Goal: Use online tool/utility: Utilize a website feature to perform a specific function

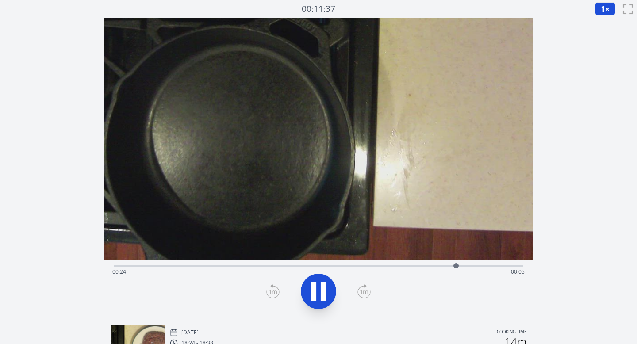
click at [331, 288] on button at bounding box center [318, 291] width 35 height 35
drag, startPoint x: 454, startPoint y: 265, endPoint x: 283, endPoint y: 262, distance: 171.4
click at [283, 262] on div at bounding box center [282, 265] width 13 height 13
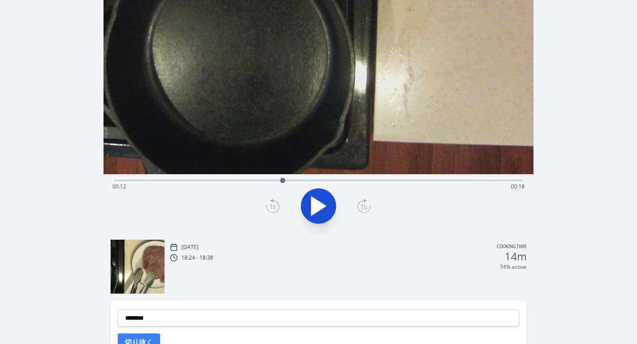
scroll to position [170, 0]
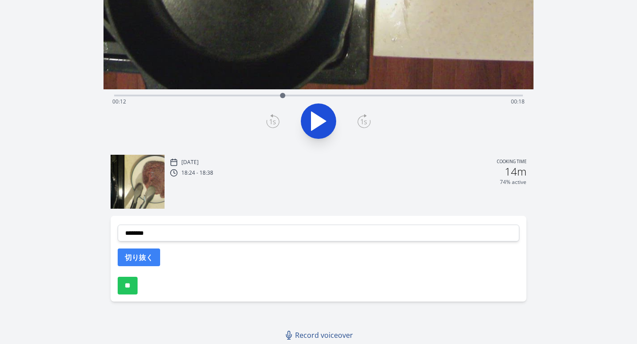
click at [249, 242] on div "**********" at bounding box center [319, 259] width 417 height 86
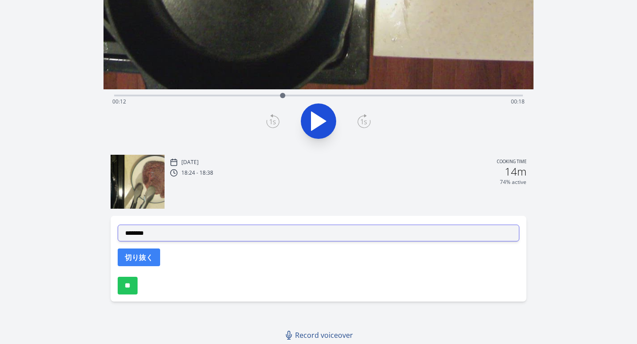
click at [248, 236] on select "**********" at bounding box center [319, 233] width 402 height 17
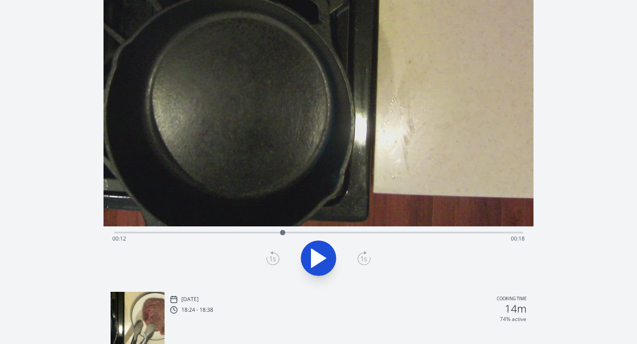
scroll to position [0, 0]
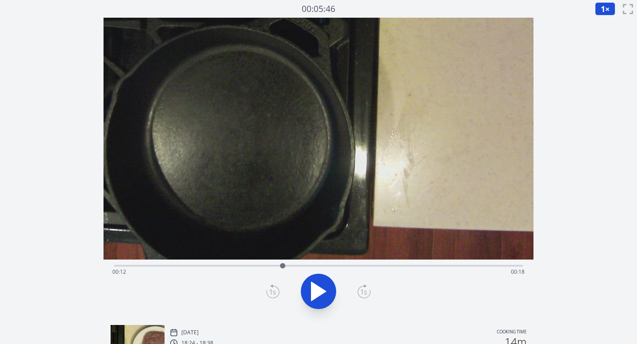
drag, startPoint x: 282, startPoint y: 266, endPoint x: 283, endPoint y: 261, distance: 5.5
click at [283, 261] on div at bounding box center [282, 265] width 13 height 13
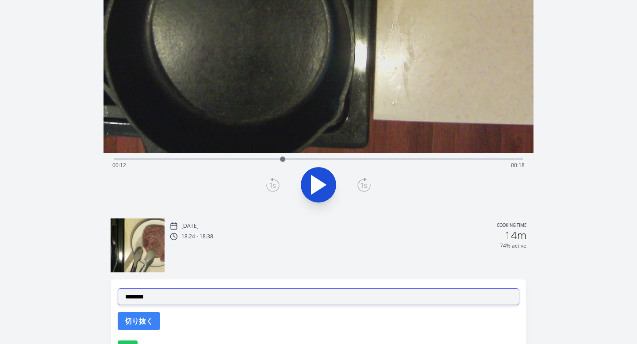
click at [235, 297] on select "**********" at bounding box center [319, 297] width 402 height 17
select select "**********"
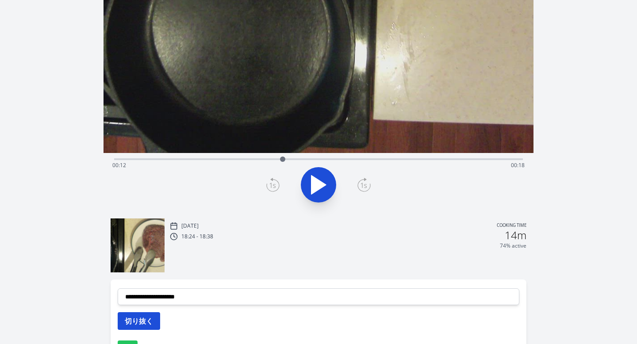
click at [146, 323] on button "切り抜く" at bounding box center [139, 322] width 42 height 18
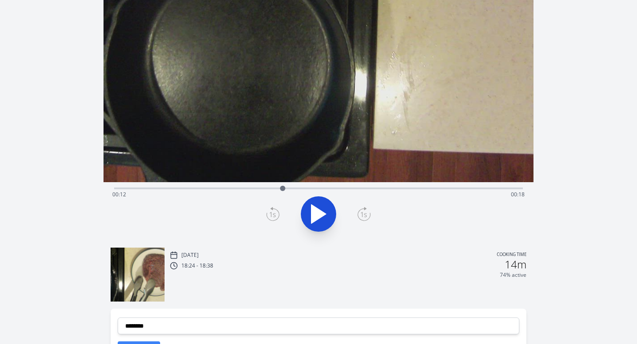
scroll to position [0, 0]
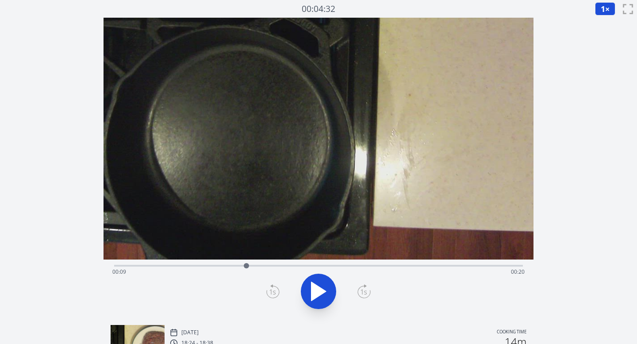
drag, startPoint x: 283, startPoint y: 265, endPoint x: 247, endPoint y: 270, distance: 37.0
click at [247, 270] on div at bounding box center [246, 265] width 13 height 13
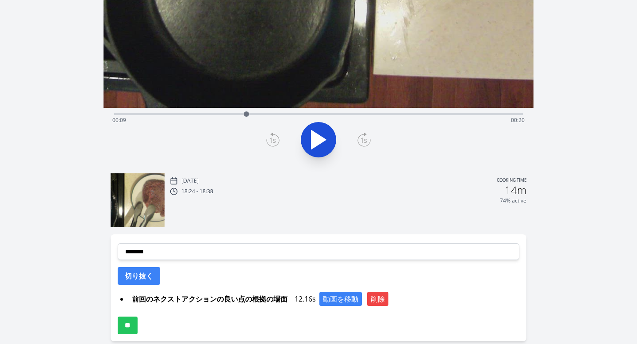
scroll to position [156, 0]
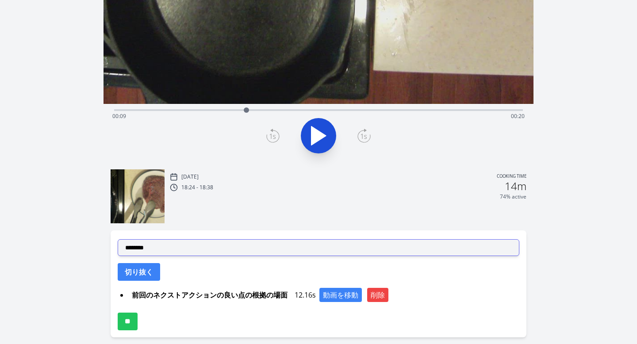
click at [224, 248] on select "**********" at bounding box center [319, 247] width 402 height 17
select select "**********"
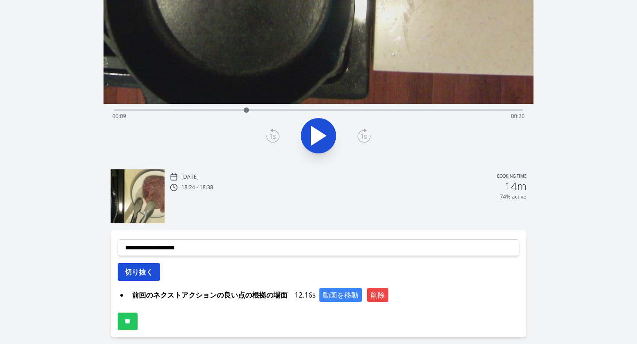
click at [153, 273] on button "切り抜く" at bounding box center [139, 272] width 42 height 18
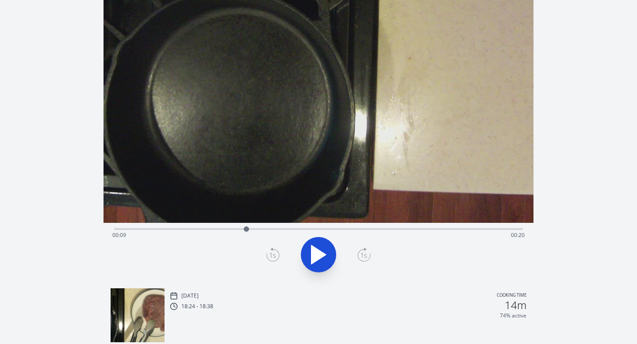
scroll to position [0, 0]
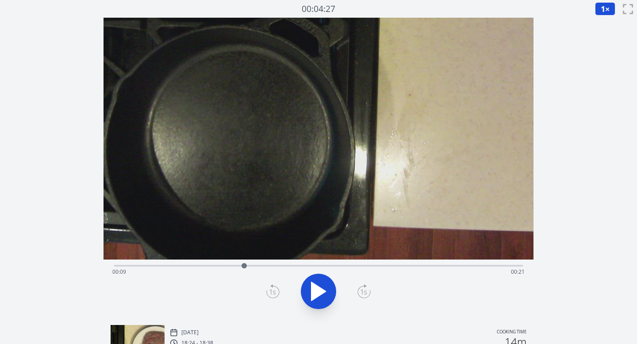
click at [244, 270] on div at bounding box center [244, 265] width 13 height 13
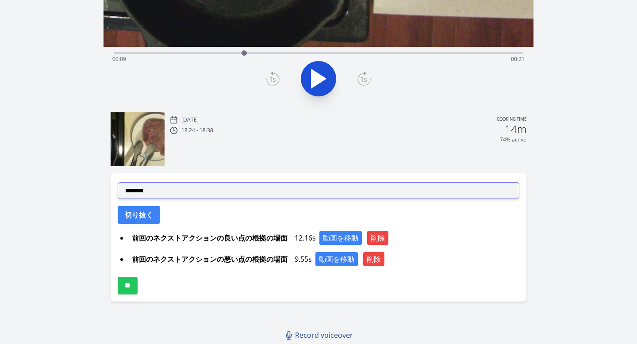
click at [272, 195] on select "**********" at bounding box center [319, 190] width 402 height 17
select select "**********"
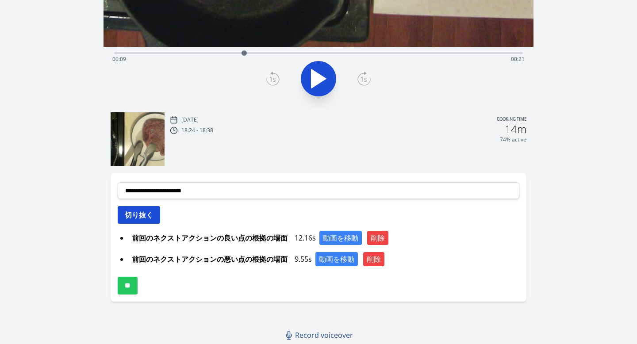
click at [153, 219] on button "切り抜く" at bounding box center [139, 215] width 42 height 18
select select
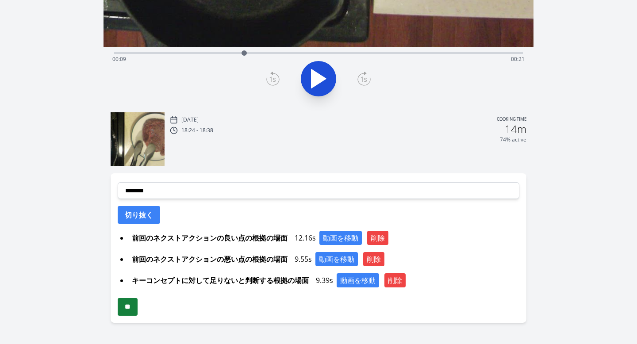
click at [134, 305] on input "**" at bounding box center [128, 307] width 20 height 18
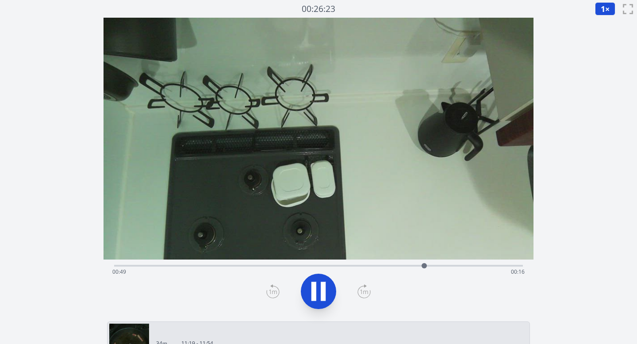
click at [325, 299] on icon at bounding box center [323, 291] width 5 height 19
click at [321, 285] on icon at bounding box center [318, 291] width 25 height 25
drag, startPoint x: 436, startPoint y: 264, endPoint x: 308, endPoint y: 274, distance: 128.8
click at [308, 267] on div "Time elapsed: 00:31 Time remaining: 00:35" at bounding box center [318, 266] width 409 height 2
click at [601, 4] on span "1" at bounding box center [603, 9] width 4 height 11
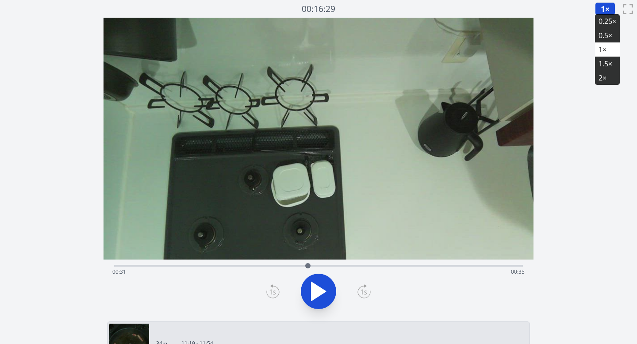
click at [603, 24] on li "0.25×" at bounding box center [607, 21] width 25 height 14
click at [323, 282] on icon at bounding box center [318, 291] width 25 height 25
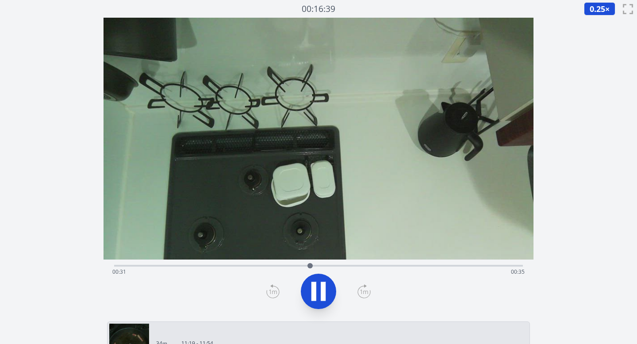
click at [323, 282] on icon at bounding box center [323, 291] width 5 height 19
click at [270, 287] on icon at bounding box center [272, 292] width 13 height 14
click at [326, 288] on icon at bounding box center [318, 291] width 25 height 25
click at [361, 288] on icon at bounding box center [364, 292] width 13 height 14
click at [362, 289] on icon at bounding box center [364, 292] width 13 height 14
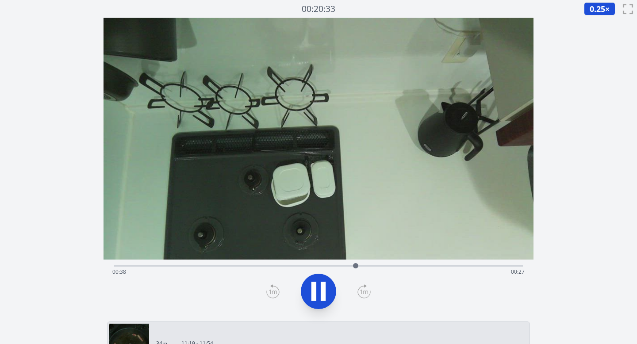
click at [362, 289] on icon at bounding box center [364, 292] width 13 height 14
click at [362, 290] on icon at bounding box center [364, 292] width 13 height 14
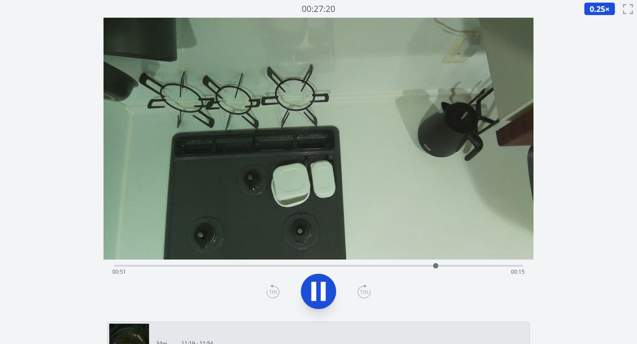
click at [362, 290] on icon at bounding box center [364, 292] width 13 height 14
click at [268, 290] on icon at bounding box center [272, 292] width 13 height 14
drag, startPoint x: 475, startPoint y: 266, endPoint x: 289, endPoint y: 264, distance: 185.5
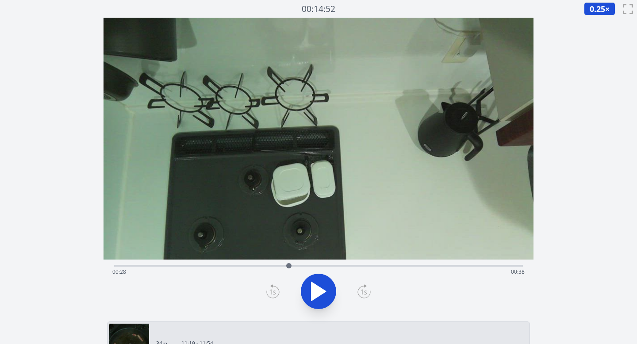
click at [289, 264] on div at bounding box center [288, 265] width 13 height 13
drag, startPoint x: 293, startPoint y: 265, endPoint x: 159, endPoint y: 259, distance: 134.3
click at [159, 259] on div "Time elapsed: 00:07 Time remaining: 00:59" at bounding box center [319, 168] width 431 height 301
drag, startPoint x: 160, startPoint y: 266, endPoint x: 274, endPoint y: 267, distance: 114.2
click at [274, 267] on div at bounding box center [273, 265] width 5 height 5
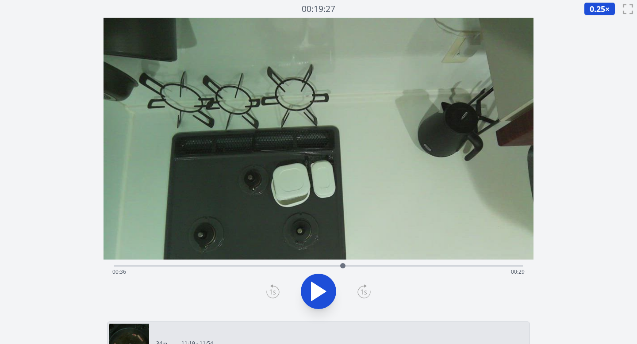
drag, startPoint x: 274, startPoint y: 266, endPoint x: 343, endPoint y: 267, distance: 69.5
click at [343, 267] on div at bounding box center [342, 265] width 5 height 5
drag, startPoint x: 343, startPoint y: 267, endPoint x: 404, endPoint y: 266, distance: 61.1
click at [404, 266] on div at bounding box center [404, 265] width 5 height 5
drag, startPoint x: 404, startPoint y: 266, endPoint x: 444, endPoint y: 266, distance: 40.3
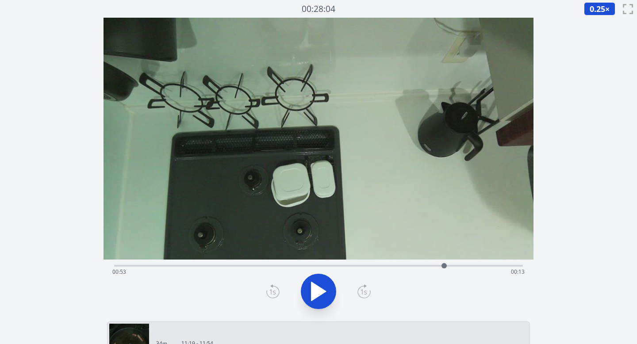
click at [444, 266] on div at bounding box center [444, 265] width 5 height 5
drag, startPoint x: 444, startPoint y: 266, endPoint x: 472, endPoint y: 261, distance: 28.8
click at [472, 261] on div at bounding box center [472, 265] width 13 height 13
drag, startPoint x: 473, startPoint y: 266, endPoint x: 287, endPoint y: 263, distance: 185.9
click at [287, 263] on div at bounding box center [287, 265] width 5 height 5
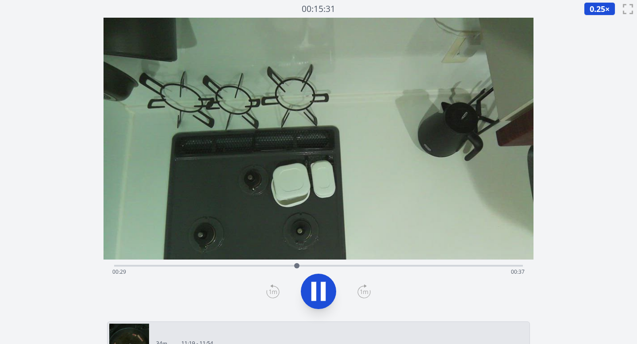
click at [313, 287] on icon at bounding box center [314, 291] width 5 height 19
click at [272, 291] on icon at bounding box center [272, 292] width 13 height 14
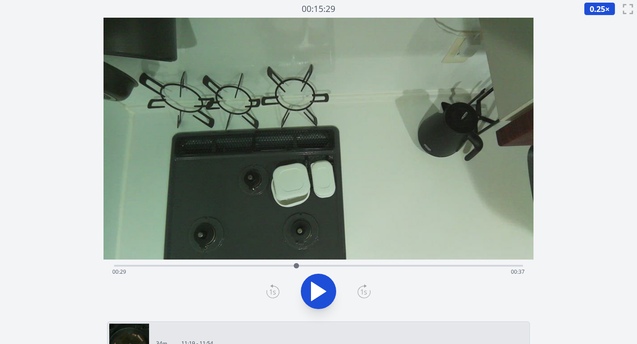
click at [369, 290] on icon at bounding box center [364, 292] width 13 height 14
click at [370, 290] on icon at bounding box center [364, 292] width 13 height 14
click at [273, 289] on icon at bounding box center [272, 292] width 13 height 14
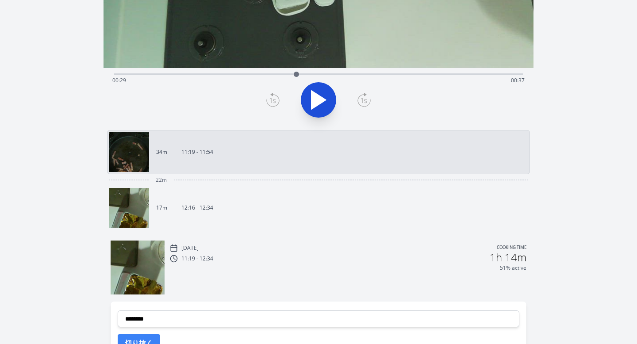
scroll to position [236, 0]
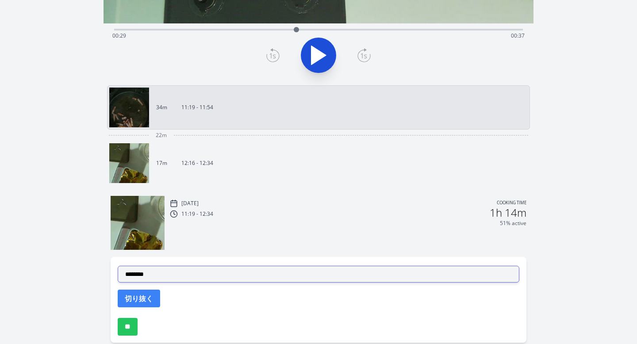
click at [232, 276] on select "**********" at bounding box center [319, 274] width 402 height 17
click at [206, 271] on select "**********" at bounding box center [319, 274] width 402 height 17
select select "**********"
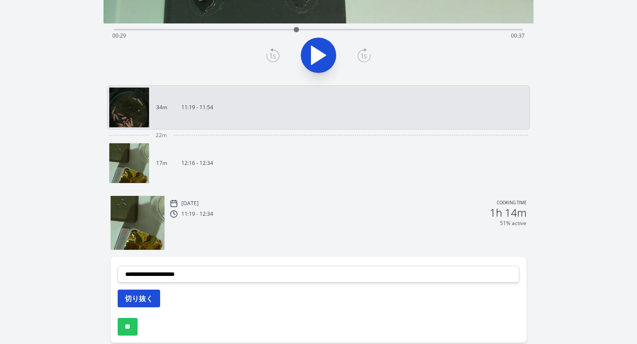
click at [142, 296] on button "切り抜く" at bounding box center [139, 299] width 42 height 18
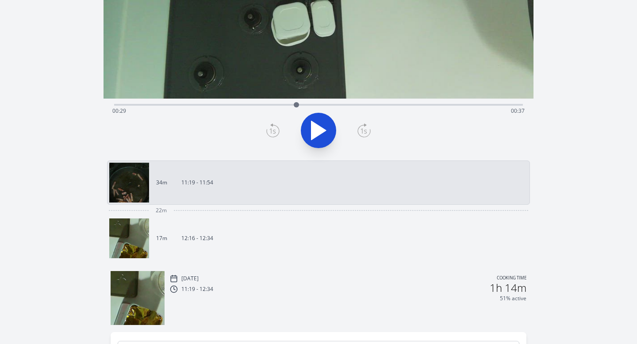
scroll to position [0, 0]
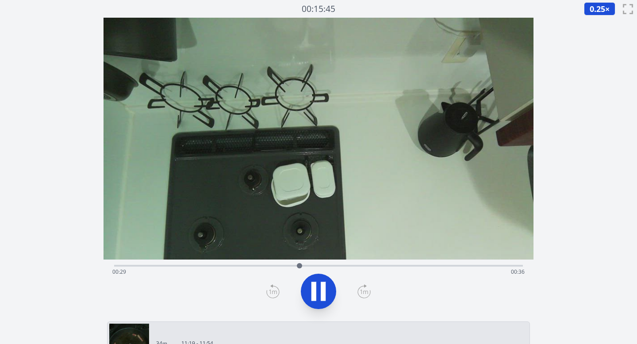
click at [309, 297] on icon at bounding box center [318, 291] width 25 height 25
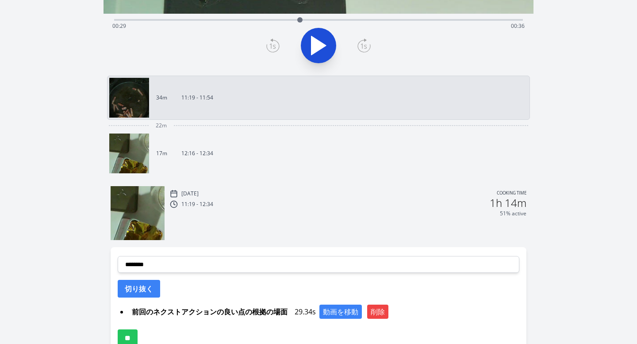
scroll to position [299, 0]
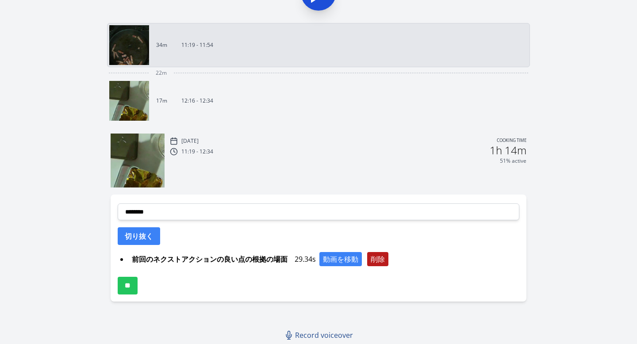
click at [376, 258] on button "削除" at bounding box center [377, 259] width 21 height 14
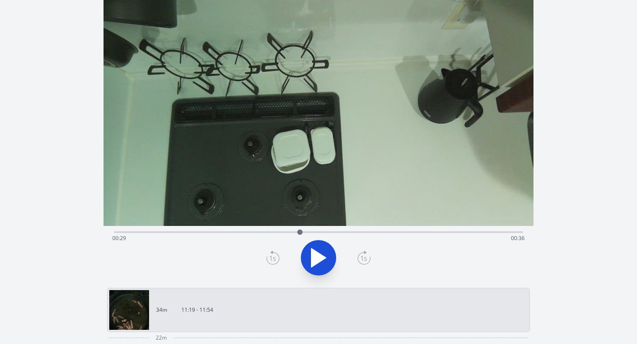
scroll to position [28, 0]
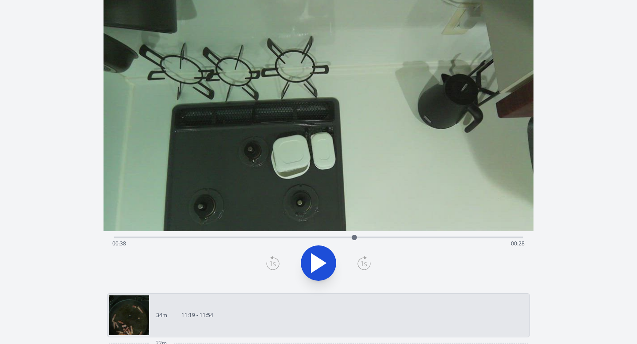
drag, startPoint x: 300, startPoint y: 235, endPoint x: 355, endPoint y: 235, distance: 54.5
click at [355, 235] on div at bounding box center [354, 237] width 5 height 5
drag, startPoint x: 355, startPoint y: 235, endPoint x: 411, endPoint y: 232, distance: 56.7
click at [411, 232] on div at bounding box center [411, 237] width 13 height 13
drag, startPoint x: 411, startPoint y: 238, endPoint x: 439, endPoint y: 238, distance: 27.4
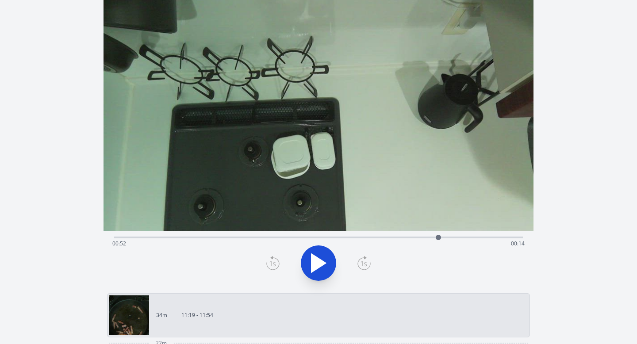
click at [439, 238] on div at bounding box center [438, 237] width 5 height 5
drag, startPoint x: 438, startPoint y: 238, endPoint x: 462, endPoint y: 235, distance: 24.5
click at [462, 235] on div at bounding box center [462, 237] width 5 height 5
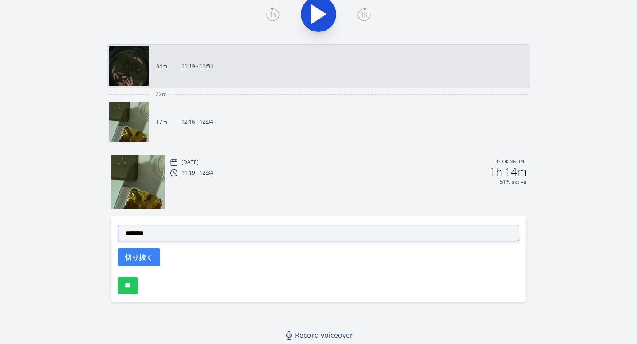
click at [329, 231] on select "**********" at bounding box center [319, 233] width 402 height 17
select select "**********"
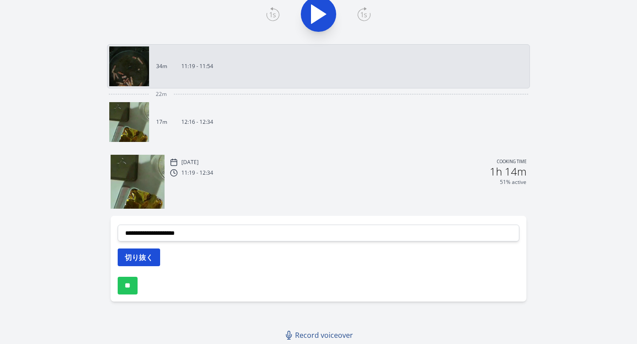
click at [146, 256] on button "切り抜く" at bounding box center [139, 258] width 42 height 18
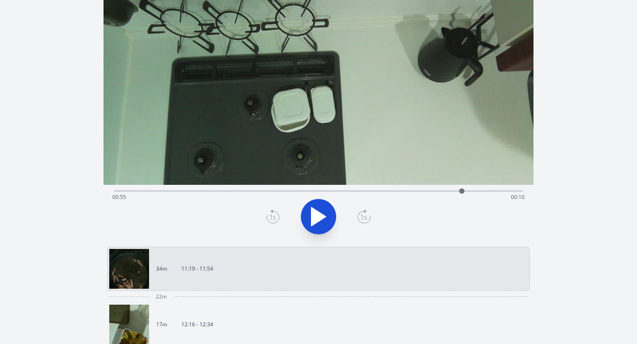
scroll to position [0, 0]
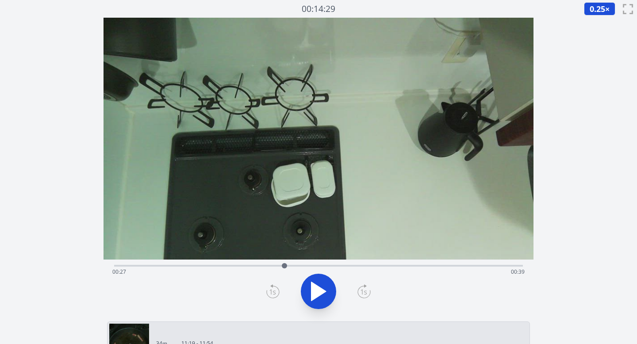
drag, startPoint x: 461, startPoint y: 265, endPoint x: 285, endPoint y: 268, distance: 176.7
click at [285, 268] on div at bounding box center [284, 265] width 5 height 5
click at [321, 287] on icon at bounding box center [318, 291] width 25 height 25
click at [321, 292] on icon at bounding box center [323, 291] width 5 height 19
click at [321, 292] on icon at bounding box center [319, 291] width 15 height 19
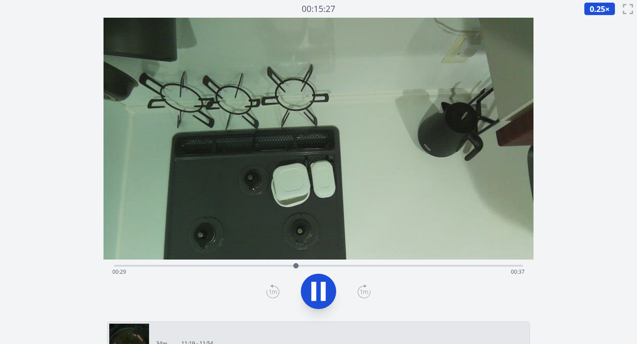
click at [321, 292] on icon at bounding box center [323, 291] width 5 height 19
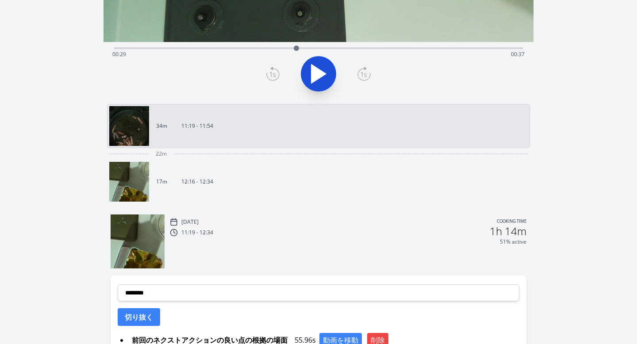
scroll to position [299, 0]
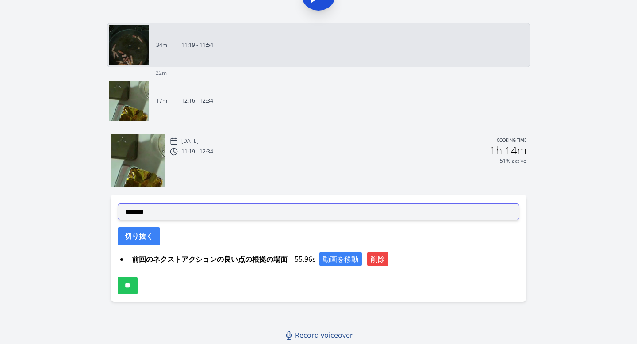
click at [264, 209] on select "**********" at bounding box center [319, 212] width 402 height 17
select select "**********"
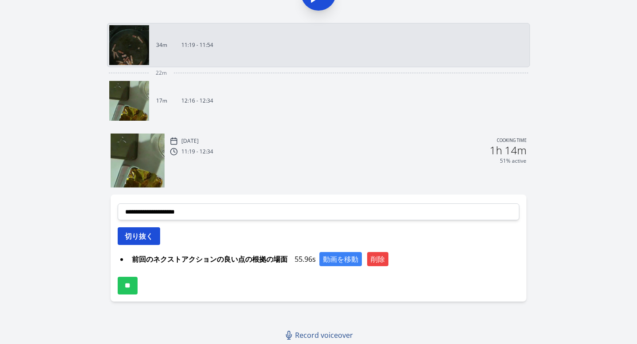
click at [150, 230] on button "切り抜く" at bounding box center [139, 237] width 42 height 18
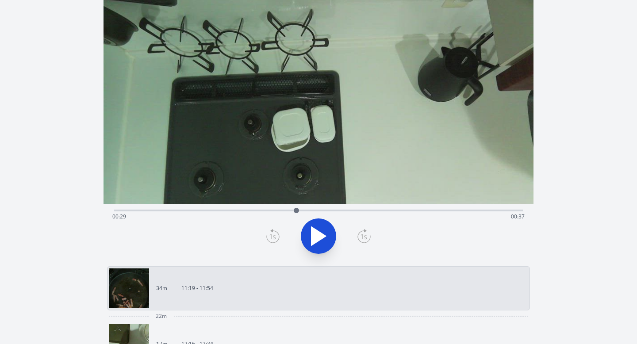
scroll to position [52, 0]
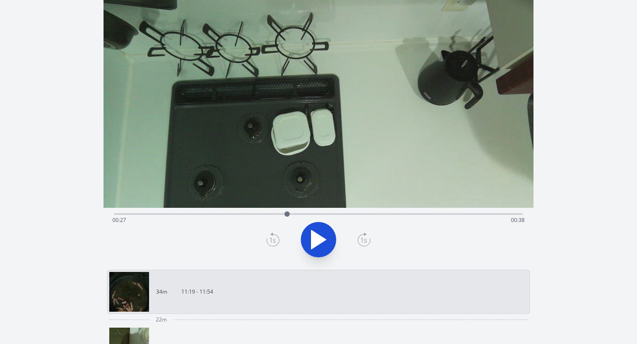
drag, startPoint x: 296, startPoint y: 214, endPoint x: 287, endPoint y: 214, distance: 8.4
click at [287, 214] on div at bounding box center [287, 214] width 5 height 5
click at [274, 240] on icon at bounding box center [272, 240] width 13 height 14
click at [276, 238] on icon at bounding box center [272, 240] width 13 height 14
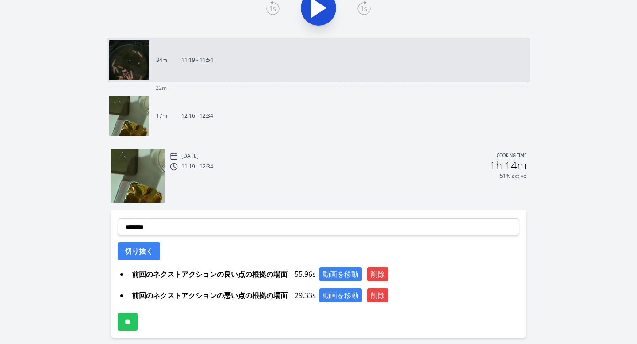
scroll to position [320, 0]
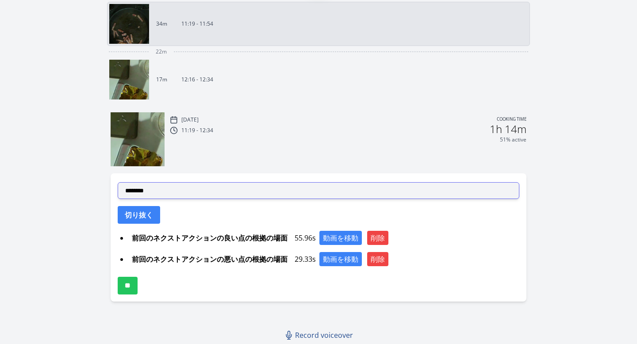
click at [249, 188] on select "**********" at bounding box center [319, 190] width 402 height 17
select select "**********"
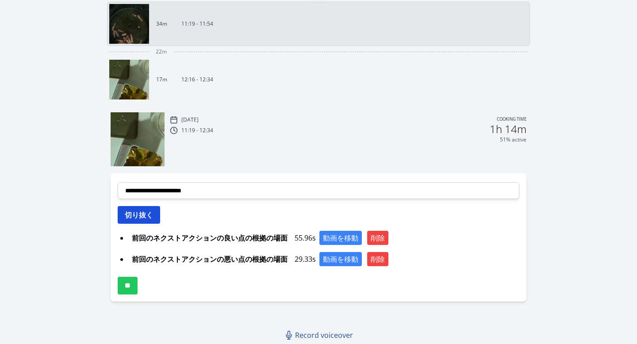
click at [152, 217] on button "切り抜く" at bounding box center [139, 215] width 42 height 18
select select
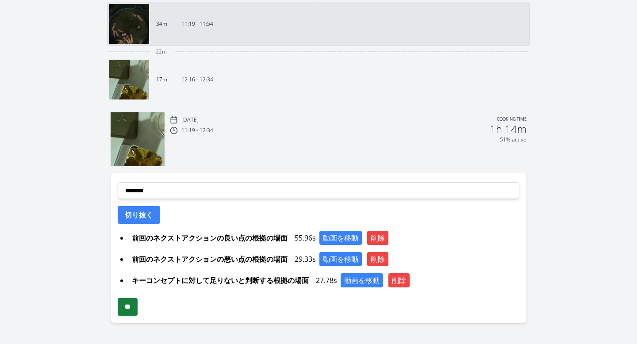
click at [133, 307] on input "**" at bounding box center [128, 307] width 20 height 18
